Goal: Information Seeking & Learning: Learn about a topic

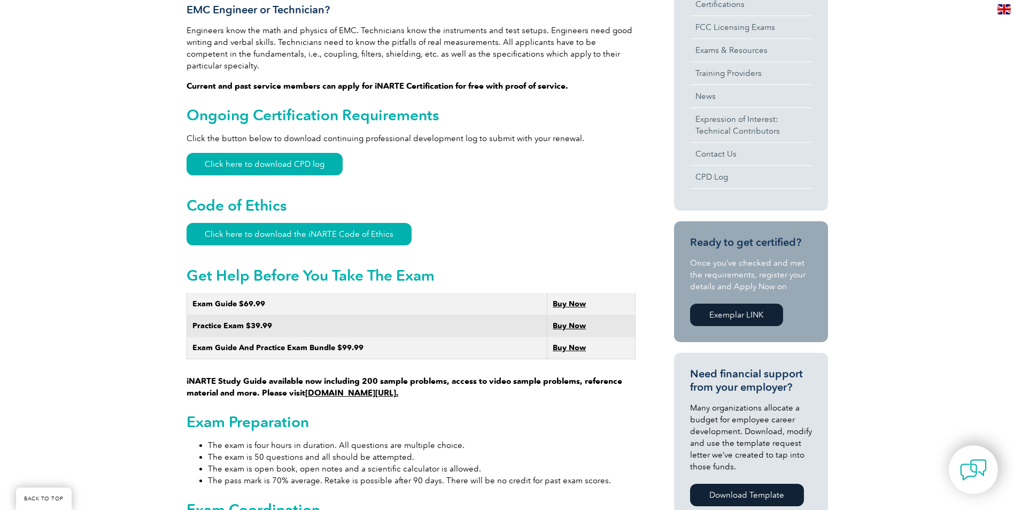
scroll to position [428, 0]
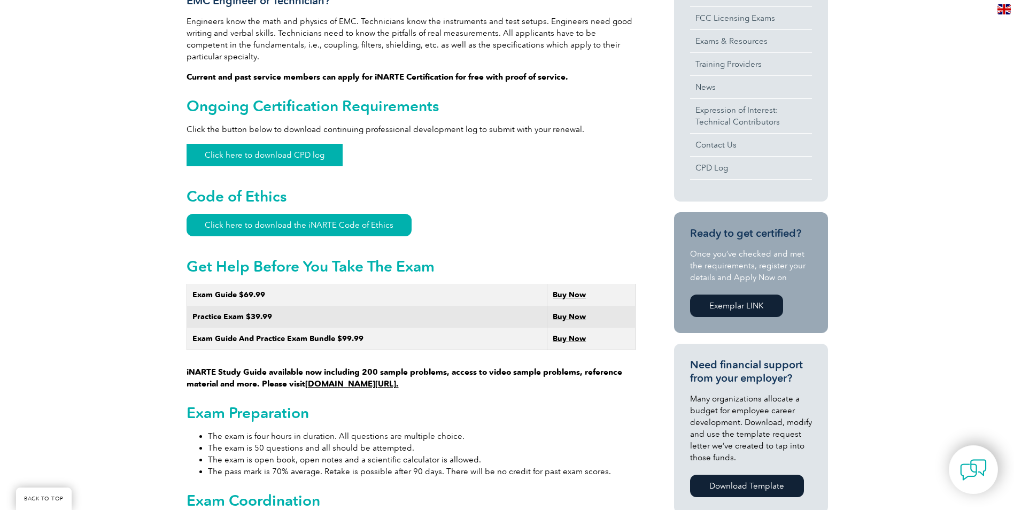
click at [290, 145] on link "Click here to download CPD log" at bounding box center [265, 155] width 156 height 22
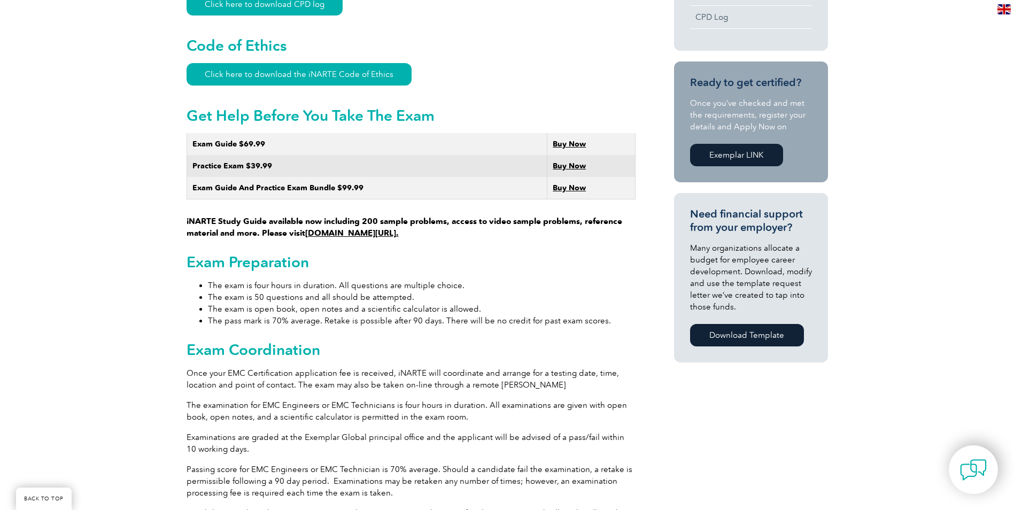
scroll to position [588, 0]
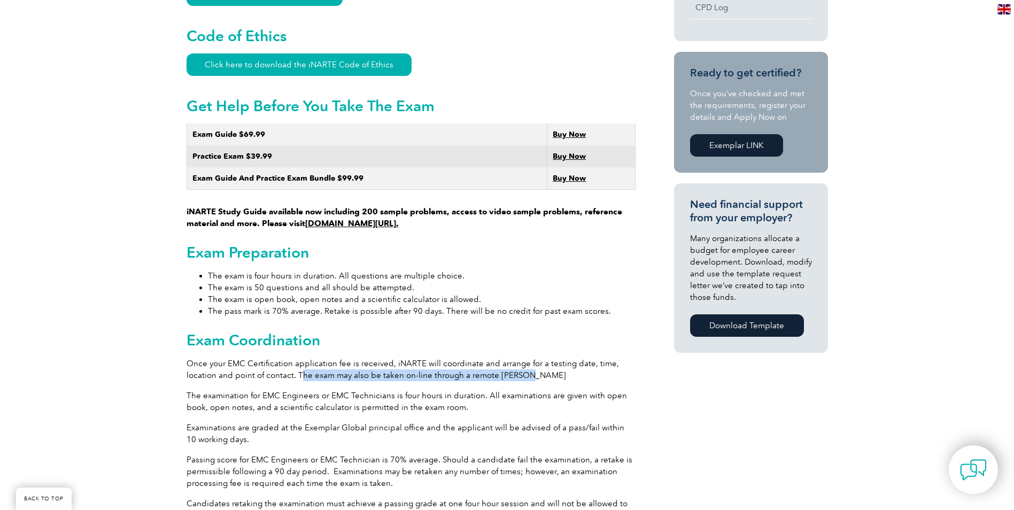
drag, startPoint x: 303, startPoint y: 363, endPoint x: 530, endPoint y: 363, distance: 226.6
click at [530, 363] on p "Once your EMC Certification application fee is received, iNARTE will coordinate…" at bounding box center [411, 370] width 449 height 24
click at [531, 363] on p "Once your EMC Certification application fee is received, iNARTE will coordinate…" at bounding box center [411, 370] width 449 height 24
drag, startPoint x: 296, startPoint y: 359, endPoint x: 526, endPoint y: 362, distance: 229.8
click at [526, 362] on p "Once your EMC Certification application fee is received, iNARTE will coordinate…" at bounding box center [411, 370] width 449 height 24
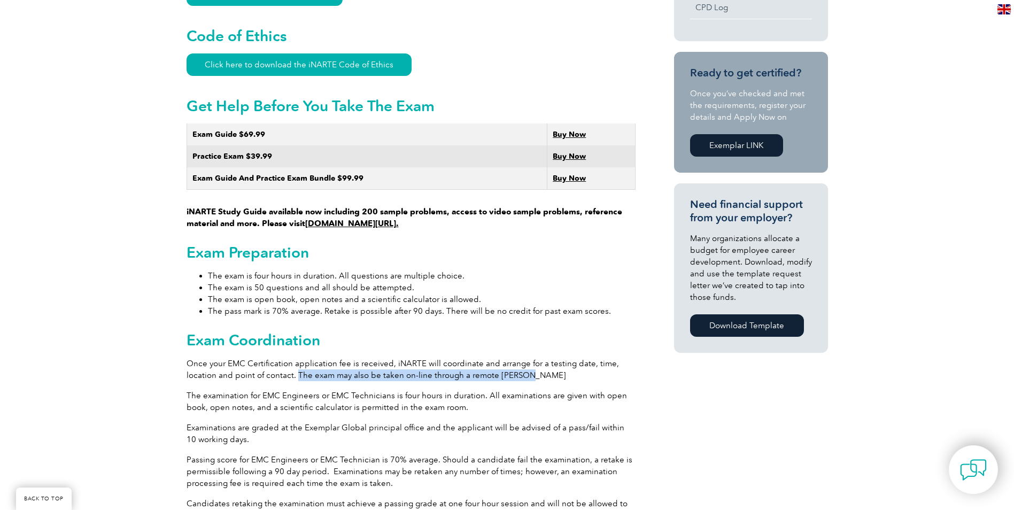
drag, startPoint x: 526, startPoint y: 362, endPoint x: 519, endPoint y: 364, distance: 7.3
click at [525, 363] on p "Once your EMC Certification application fee is received, iNARTE will coordinate…" at bounding box center [411, 370] width 449 height 24
drag, startPoint x: 307, startPoint y: 394, endPoint x: 339, endPoint y: 398, distance: 32.8
click at [309, 394] on p "The examination for EMC Engineers or EMC Technicians is four hours in duration.…" at bounding box center [411, 402] width 449 height 24
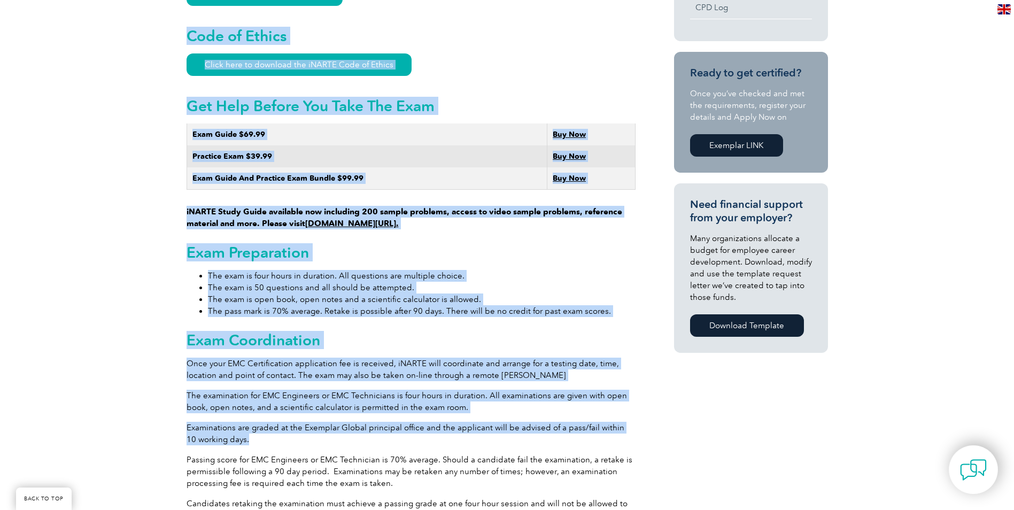
drag, startPoint x: 242, startPoint y: 429, endPoint x: 188, endPoint y: 419, distance: 54.4
click at [188, 422] on p "Examinations are graded at the Exemplar Global principal office and the applica…" at bounding box center [411, 434] width 449 height 24
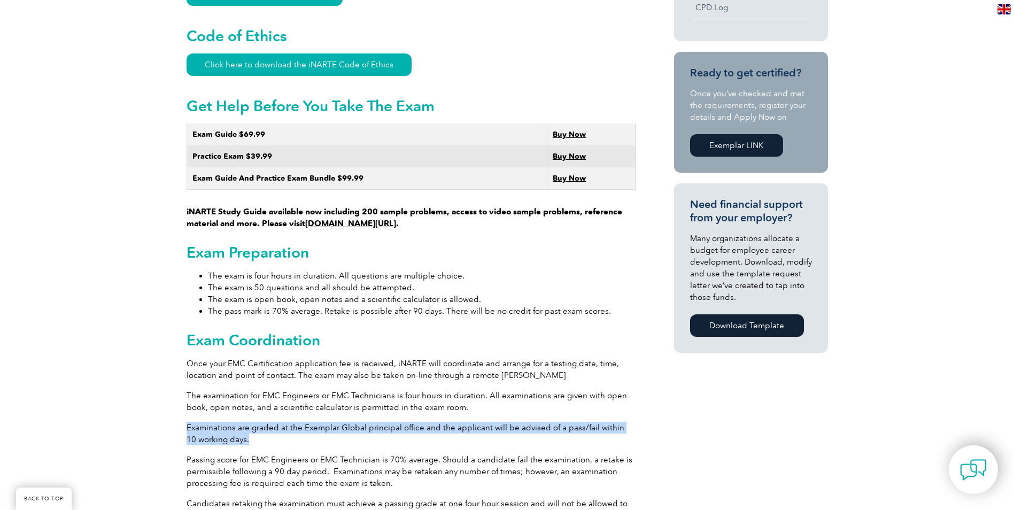
drag, startPoint x: 188, startPoint y: 419, endPoint x: 251, endPoint y: 431, distance: 63.6
click at [249, 426] on p "Examinations are graded at the Exemplar Global principal office and the applica…" at bounding box center [411, 434] width 449 height 24
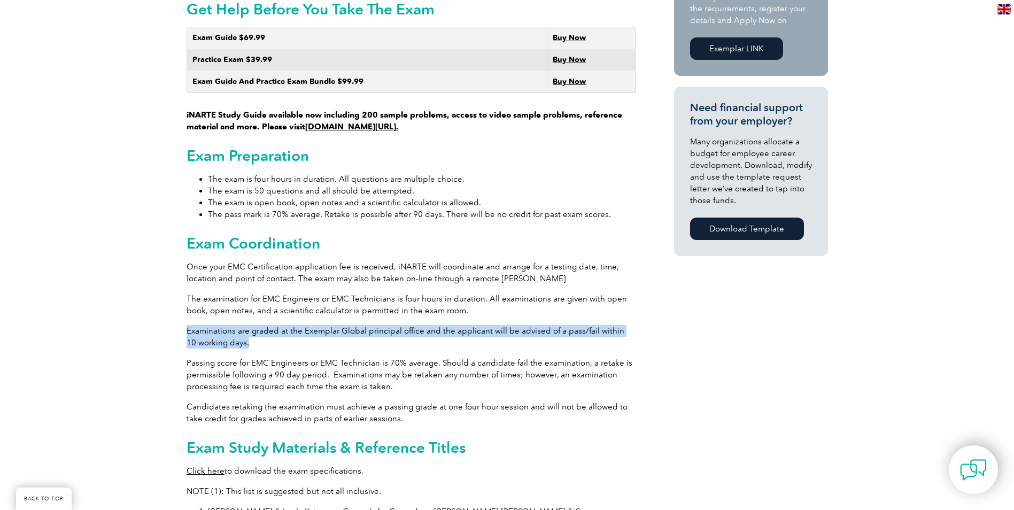
scroll to position [695, 0]
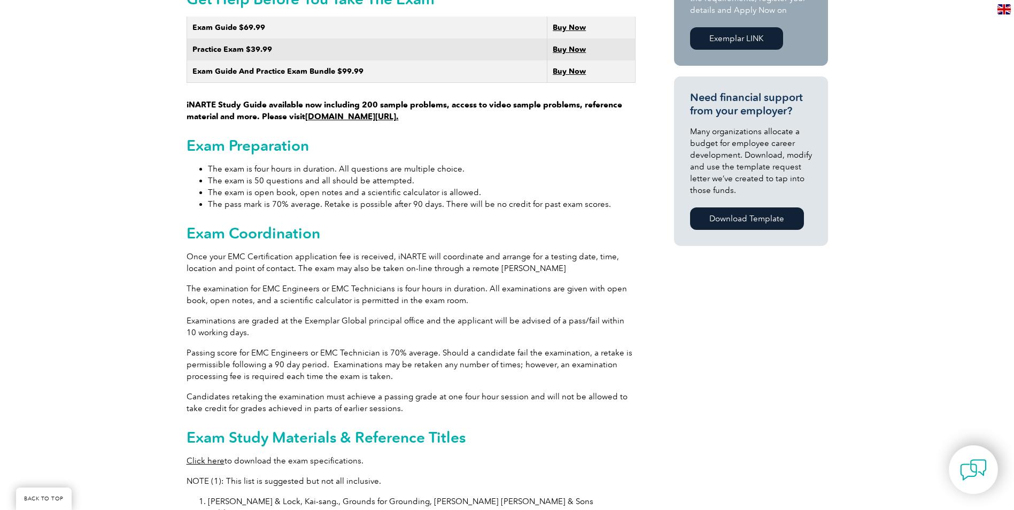
click at [268, 378] on div "General Overview iNARTE Electromagnetic Compatibility (EMC/EMI) Certification T…" at bounding box center [411, 270] width 449 height 1387
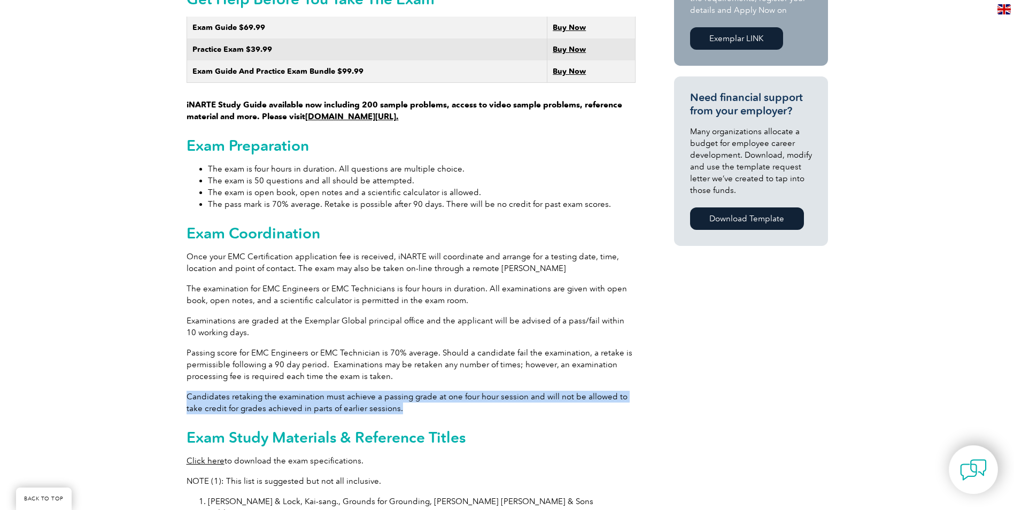
drag, startPoint x: 186, startPoint y: 386, endPoint x: 408, endPoint y: 397, distance: 222.6
click at [408, 397] on p "Candidates retaking the examination must achieve a passing grade at one four ho…" at bounding box center [411, 403] width 449 height 24
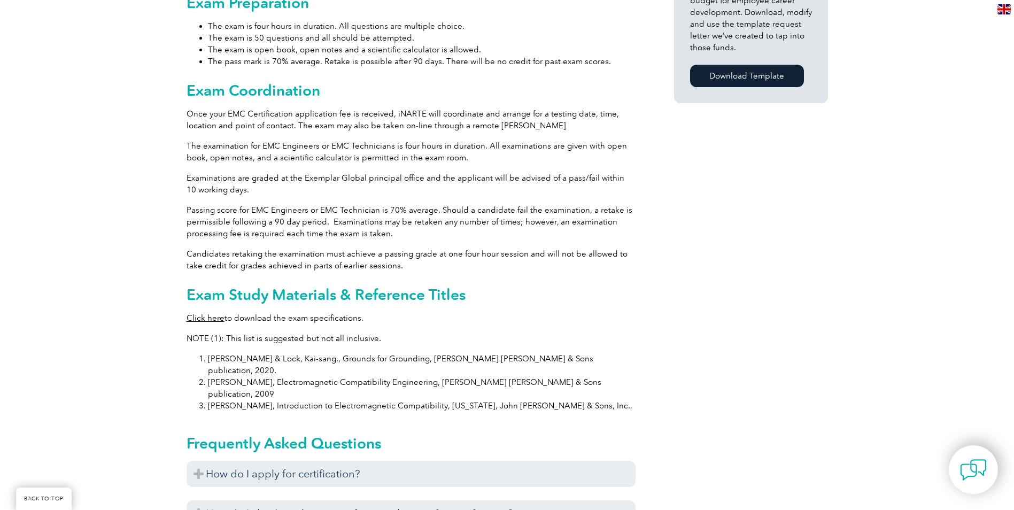
scroll to position [855, 0]
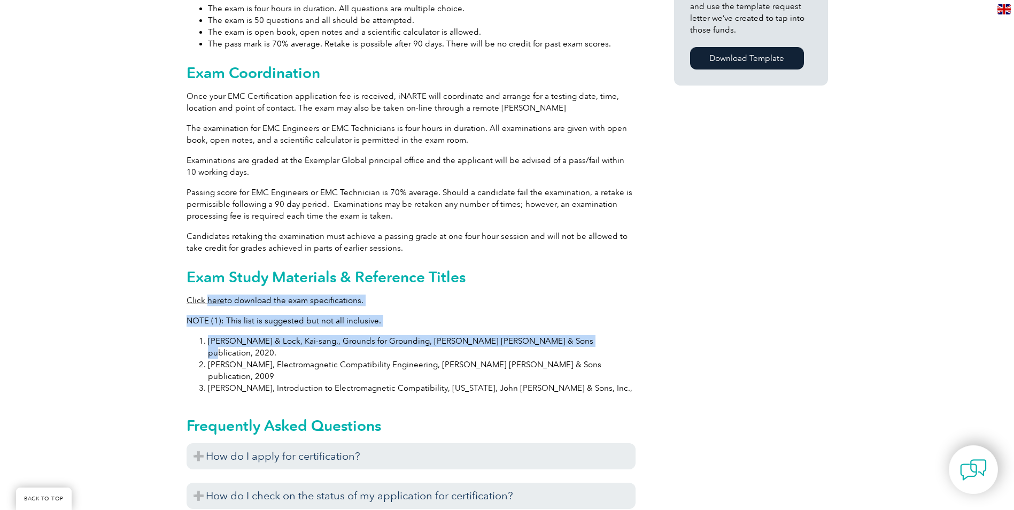
drag, startPoint x: 573, startPoint y: 335, endPoint x: 225, endPoint y: 295, distance: 350.7
click at [225, 295] on div "General Overview iNARTE Electromagnetic Compatibility (EMC/EMI) Certification T…" at bounding box center [411, 110] width 449 height 1387
drag, startPoint x: 225, startPoint y: 295, endPoint x: 401, endPoint y: 298, distance: 176.4
click at [401, 298] on div "General Overview iNARTE Electromagnetic Compatibility (EMC/EMI) Certification T…" at bounding box center [411, 110] width 449 height 1387
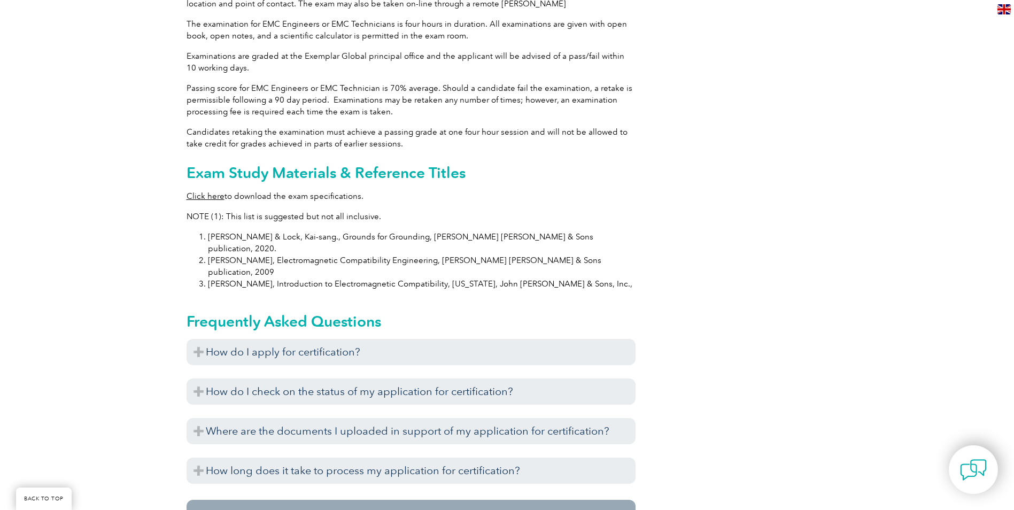
scroll to position [962, 0]
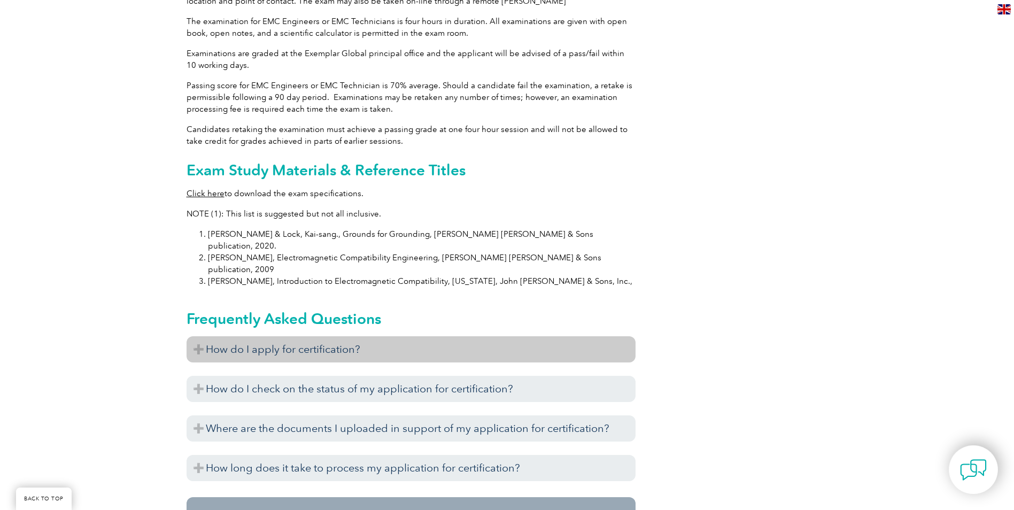
click at [317, 336] on h3 "How do I apply for certification?" at bounding box center [411, 349] width 449 height 26
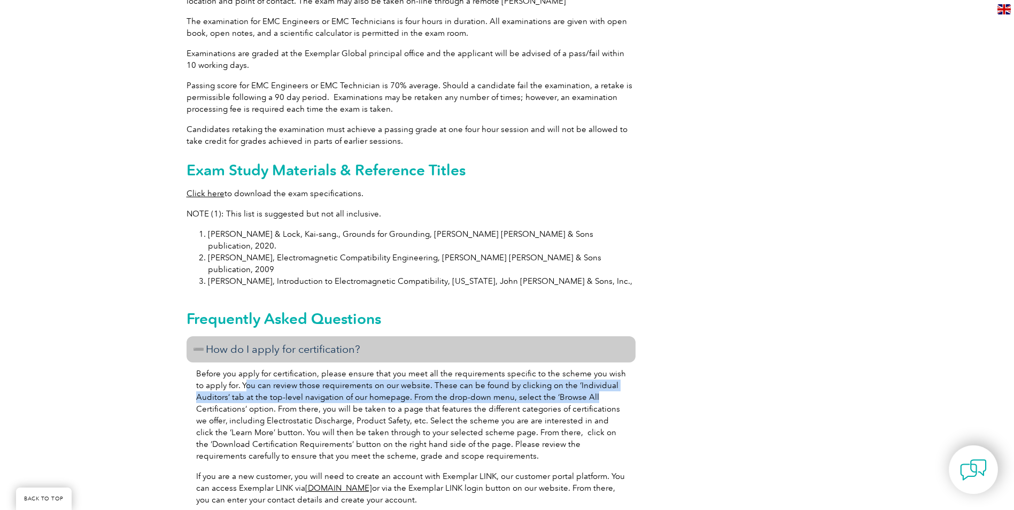
drag, startPoint x: 236, startPoint y: 348, endPoint x: 628, endPoint y: 359, distance: 392.4
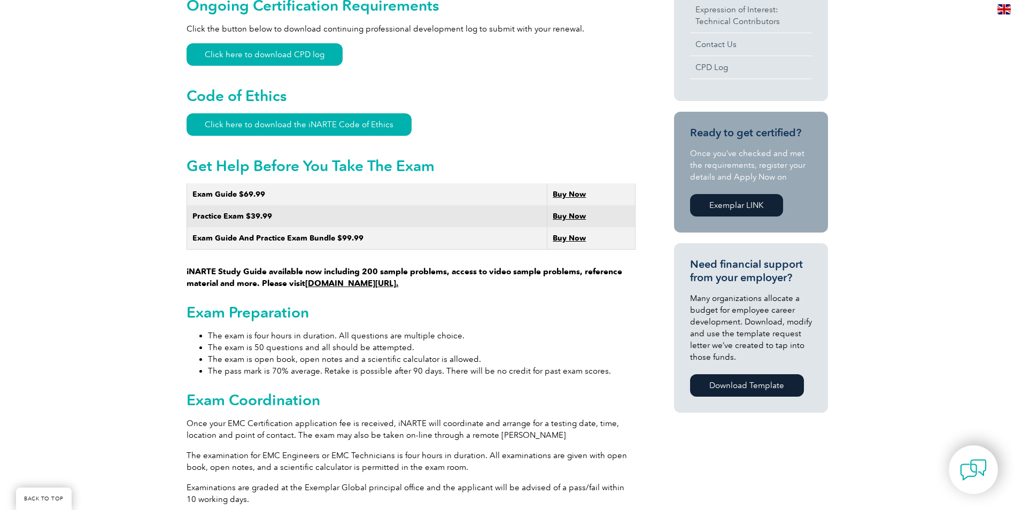
scroll to position [534, 0]
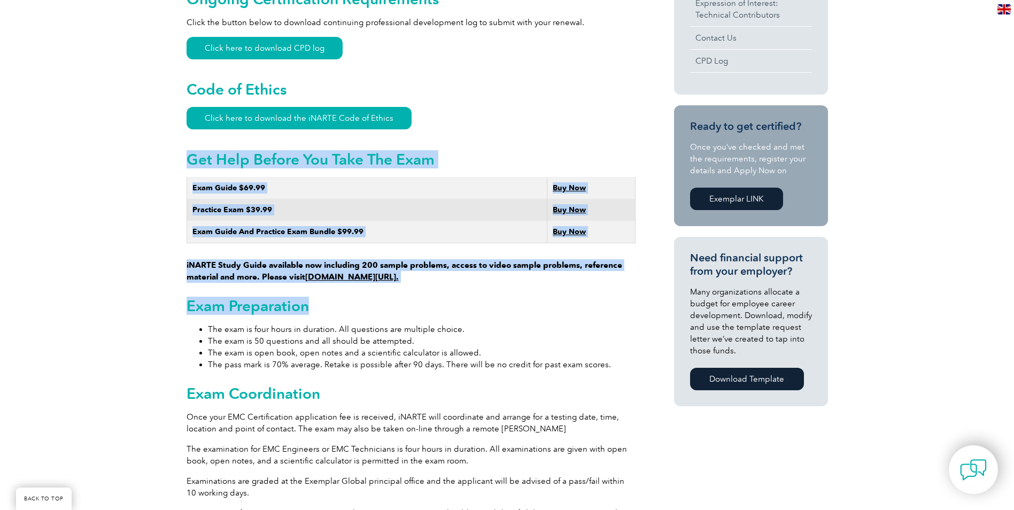
drag, startPoint x: 187, startPoint y: 149, endPoint x: 572, endPoint y: 286, distance: 408.9
click at [572, 297] on h2 "Exam Preparation" at bounding box center [411, 305] width 449 height 17
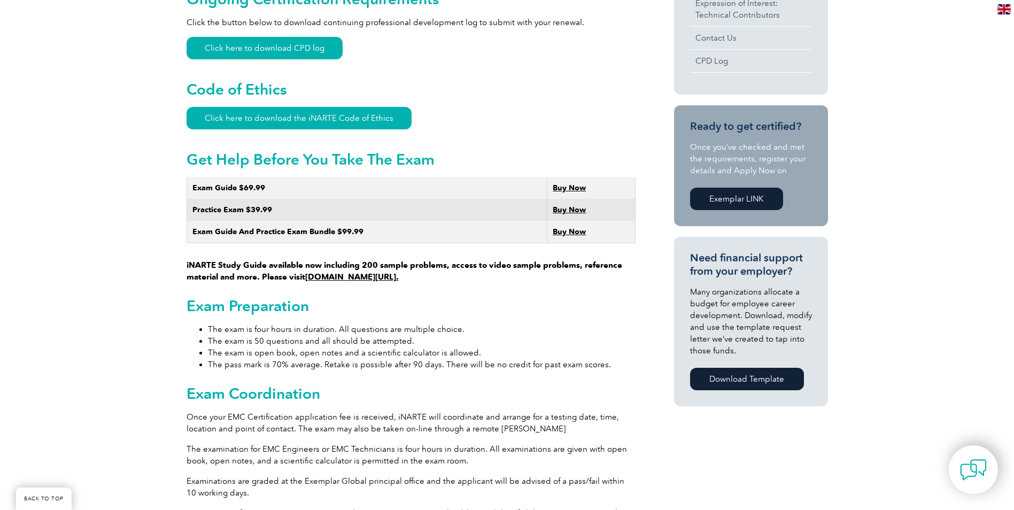
drag, startPoint x: 442, startPoint y: 269, endPoint x: 179, endPoint y: 244, distance: 264.7
drag, startPoint x: 179, startPoint y: 244, endPoint x: 491, endPoint y: 300, distance: 317.7
click at [491, 300] on h2 "Exam Preparation" at bounding box center [411, 305] width 449 height 17
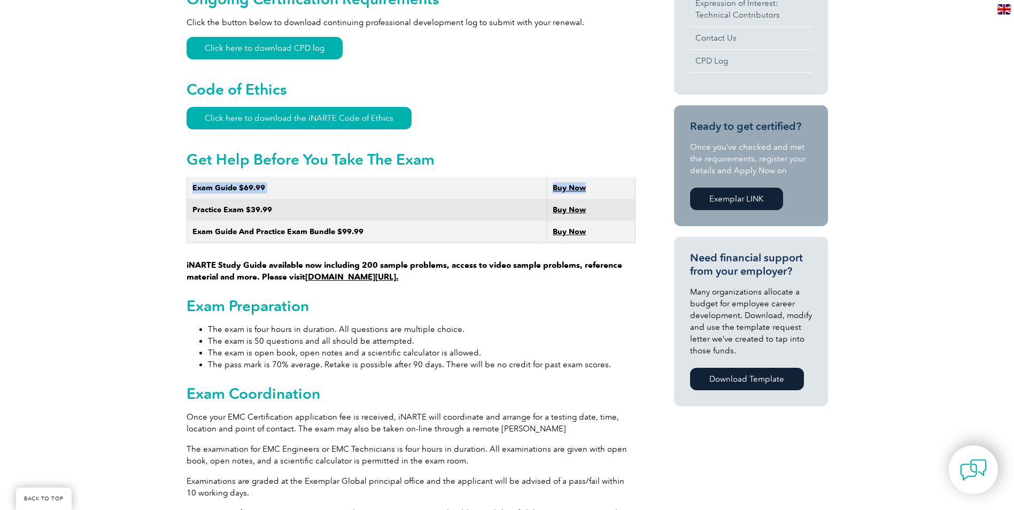
drag, startPoint x: 192, startPoint y: 175, endPoint x: 602, endPoint y: 178, distance: 409.4
click at [602, 178] on tr "Exam Guide $69.99 Buy Now" at bounding box center [411, 188] width 448 height 22
click at [602, 178] on td "Buy Now" at bounding box center [591, 188] width 88 height 22
click at [521, 297] on h2 "Exam Preparation" at bounding box center [411, 305] width 449 height 17
drag, startPoint x: 431, startPoint y: 267, endPoint x: 174, endPoint y: 251, distance: 257.5
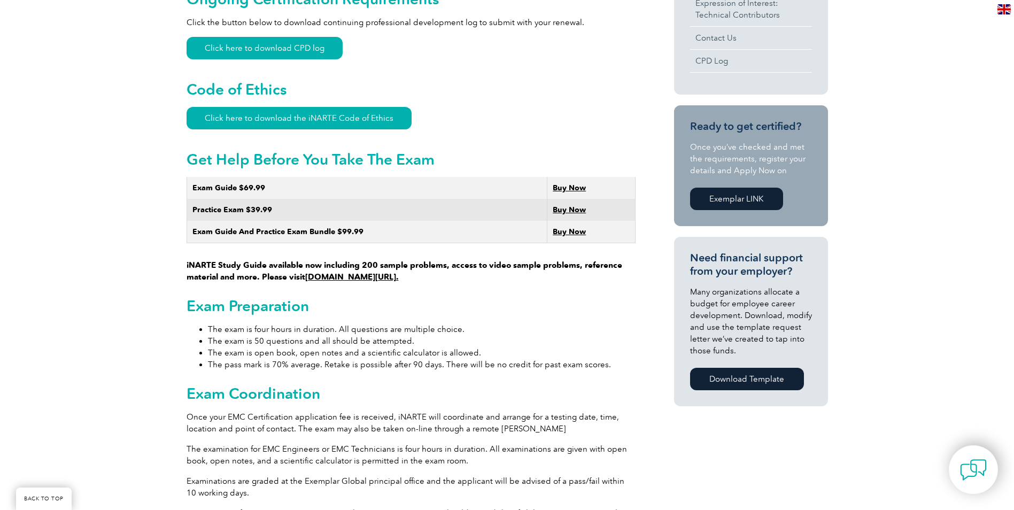
drag, startPoint x: 174, startPoint y: 251, endPoint x: 576, endPoint y: 402, distance: 429.7
click at [577, 411] on p "Once your EMC Certification application fee is received, iNARTE will coordinate…" at bounding box center [411, 423] width 449 height 24
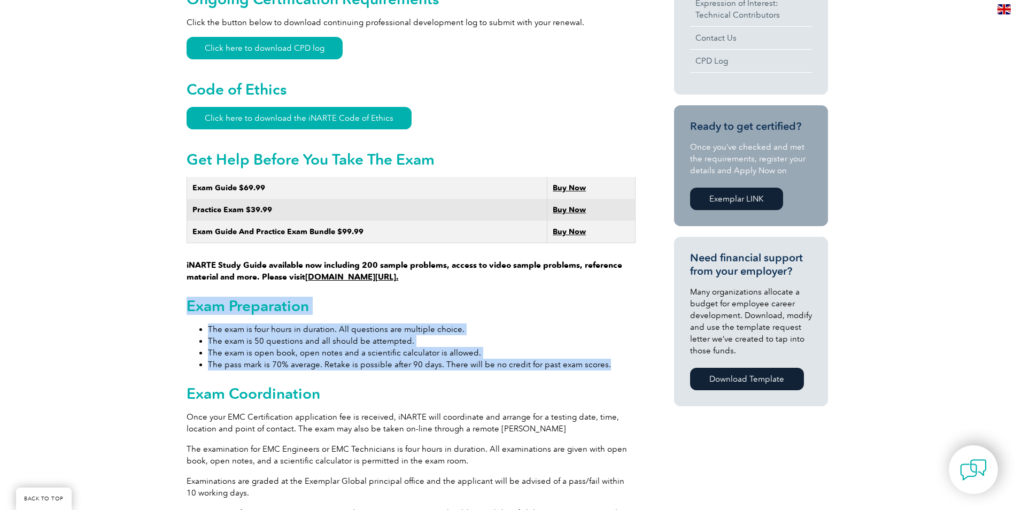
drag, startPoint x: 191, startPoint y: 291, endPoint x: 617, endPoint y: 356, distance: 430.9
click at [617, 359] on li "The pass mark is 70% average. Retake is possible after 90 days. There will be n…" at bounding box center [422, 365] width 428 height 12
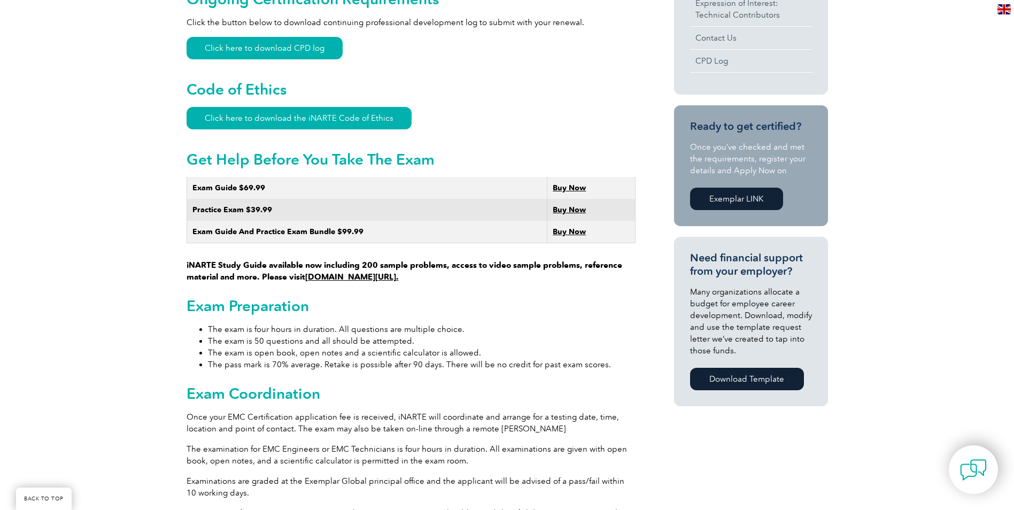
click at [542, 297] on h2 "Exam Preparation" at bounding box center [411, 305] width 449 height 17
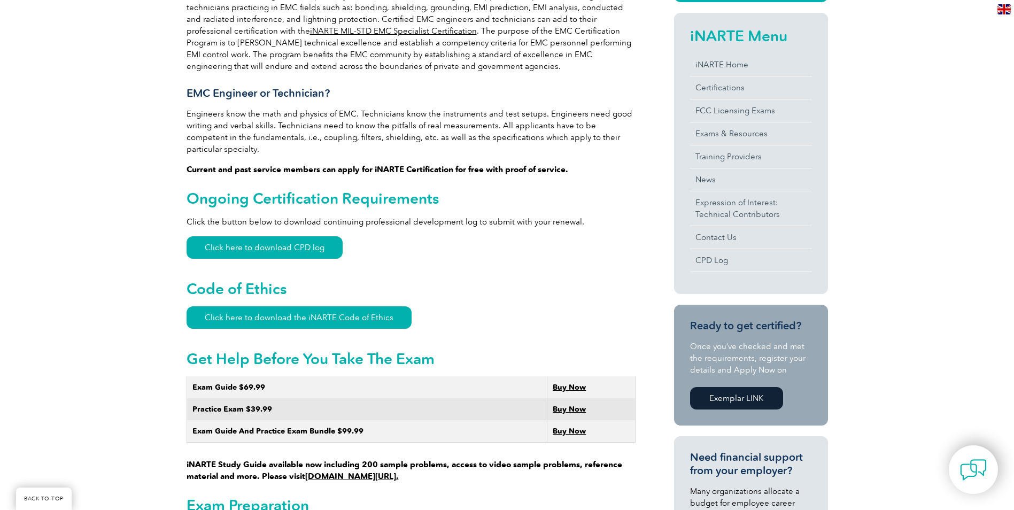
scroll to position [428, 0]
